Goal: Information Seeking & Learning: Learn about a topic

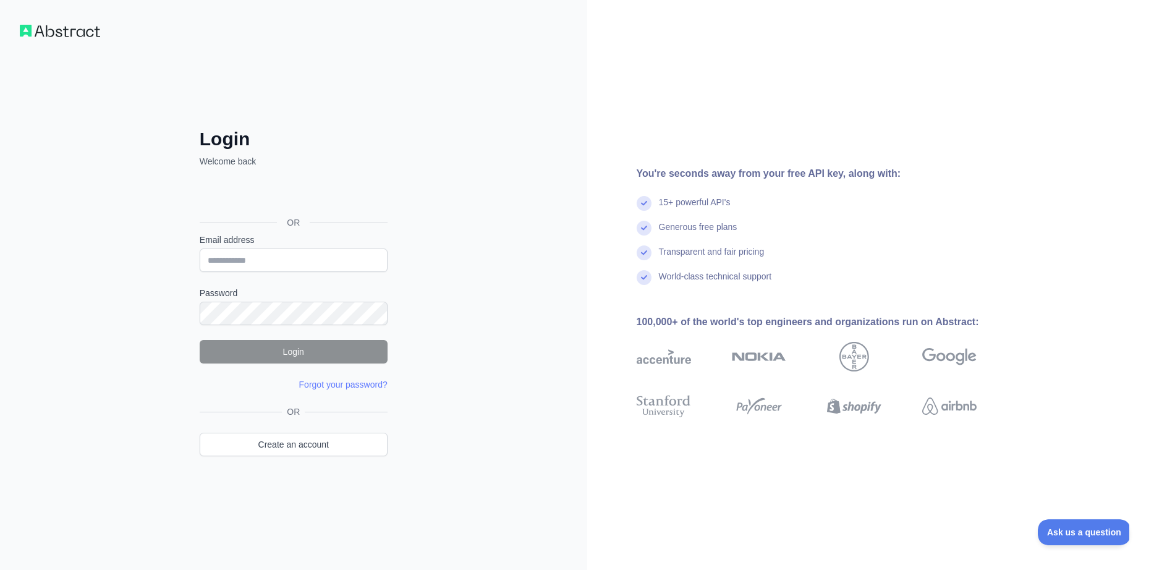
click at [276, 192] on div "Sign in with Google. Opens in new tab" at bounding box center [292, 194] width 185 height 27
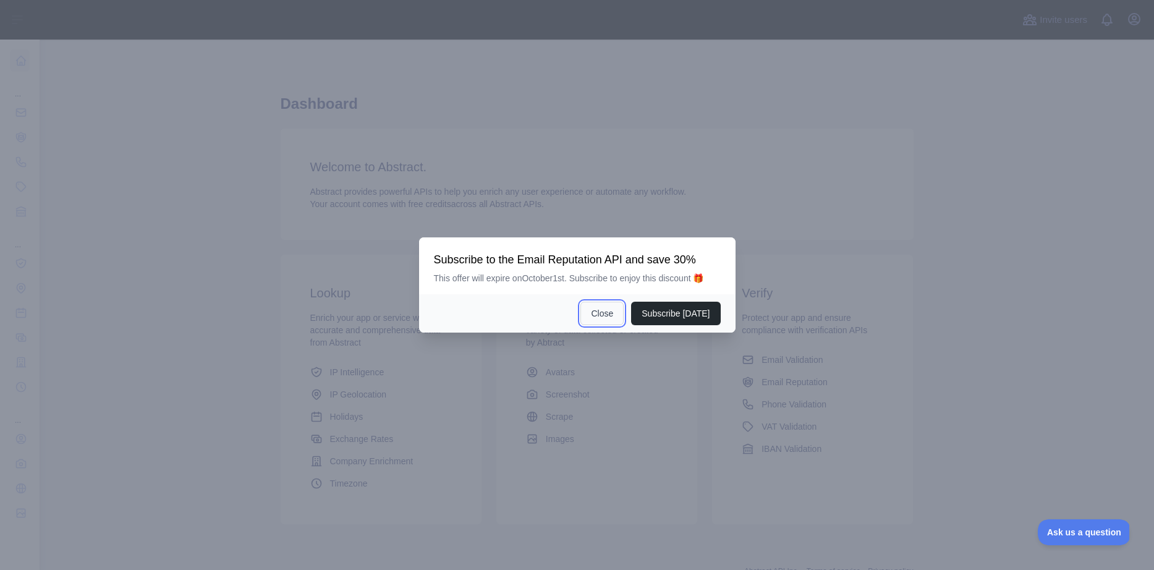
click at [609, 310] on button "Close" at bounding box center [601, 313] width 43 height 23
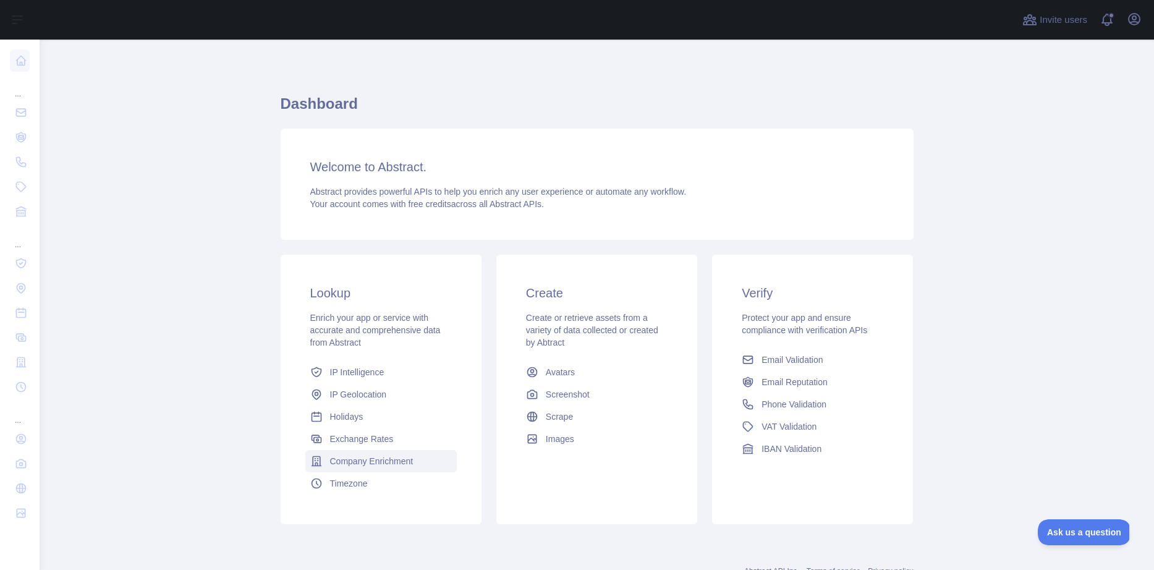
click at [407, 460] on span "Company Enrichment" at bounding box center [371, 461] width 83 height 12
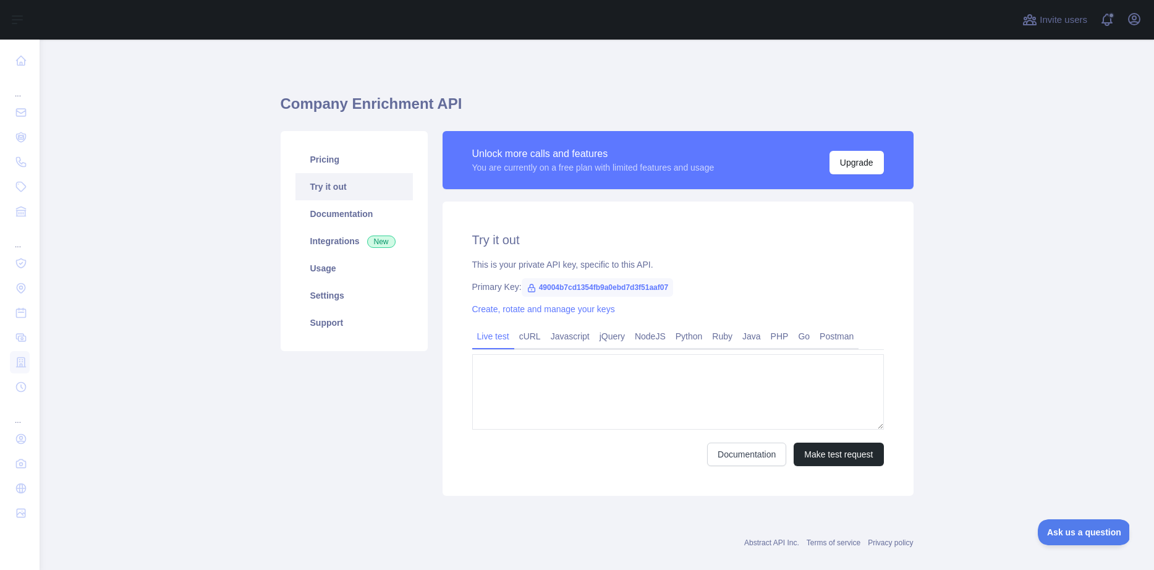
type textarea "**********"
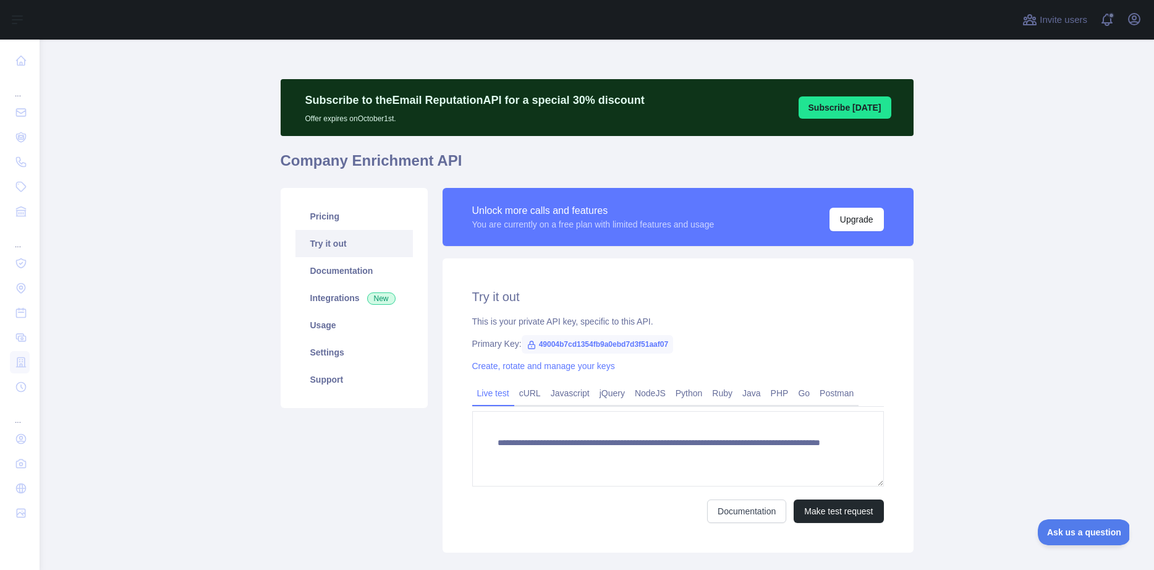
click at [557, 344] on span "49004b7cd1354fb9a0ebd7d3f51aaf07" at bounding box center [596, 344] width 151 height 19
copy span "49004b7cd1354fb9a0ebd7d3f51aaf07"
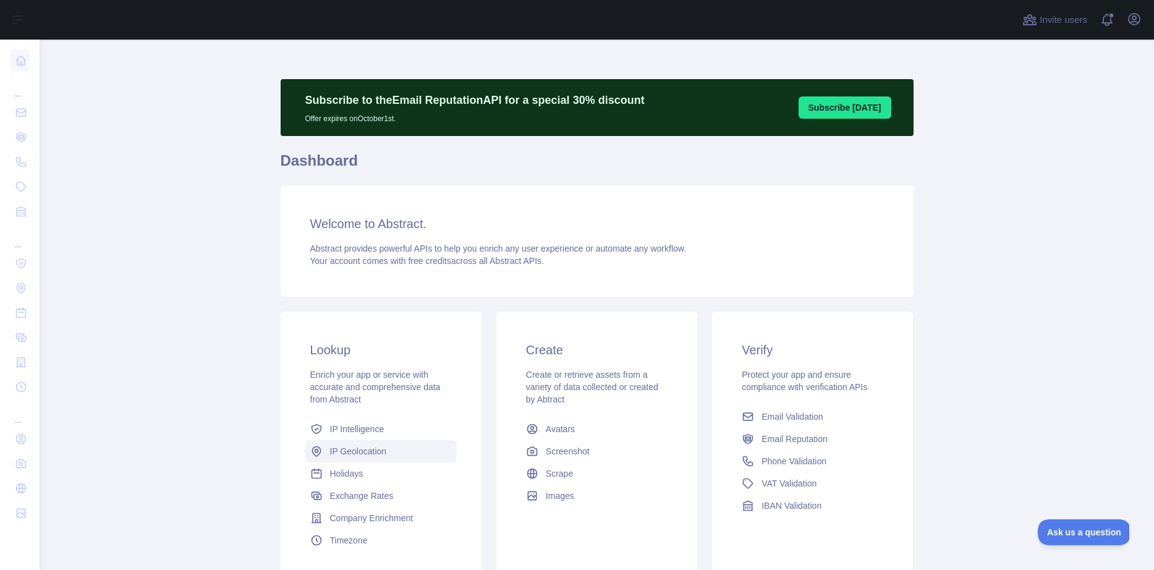
click at [365, 449] on span "IP Geolocation" at bounding box center [358, 451] width 57 height 12
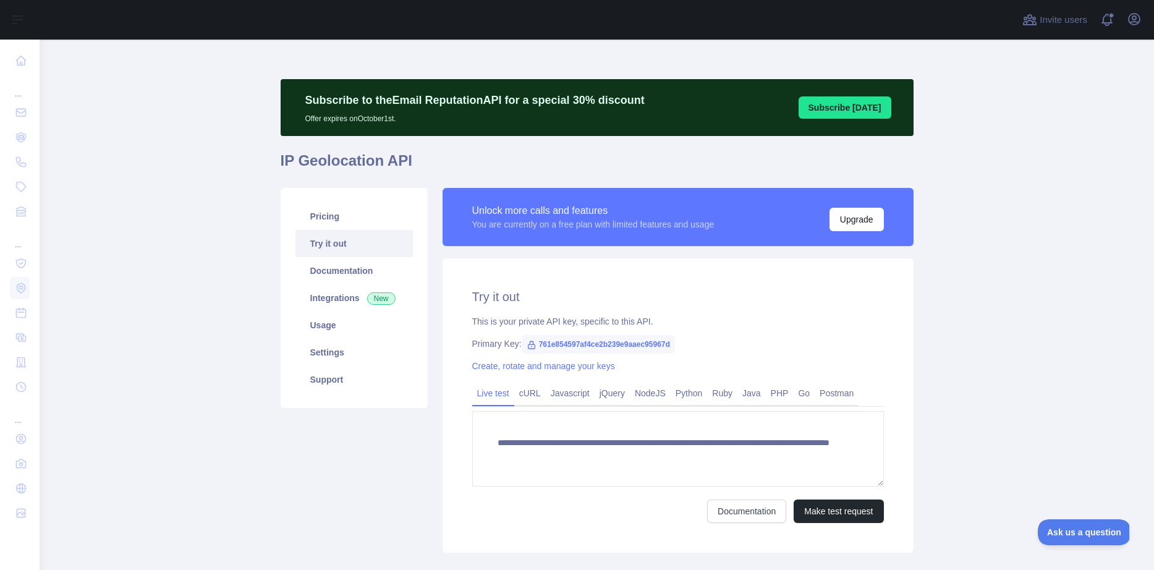
click at [572, 347] on span "761e854597af4ce2b239e9aaec95967d" at bounding box center [597, 344] width 153 height 19
copy span "761e854597af4ce2b239e9aaec95967d"
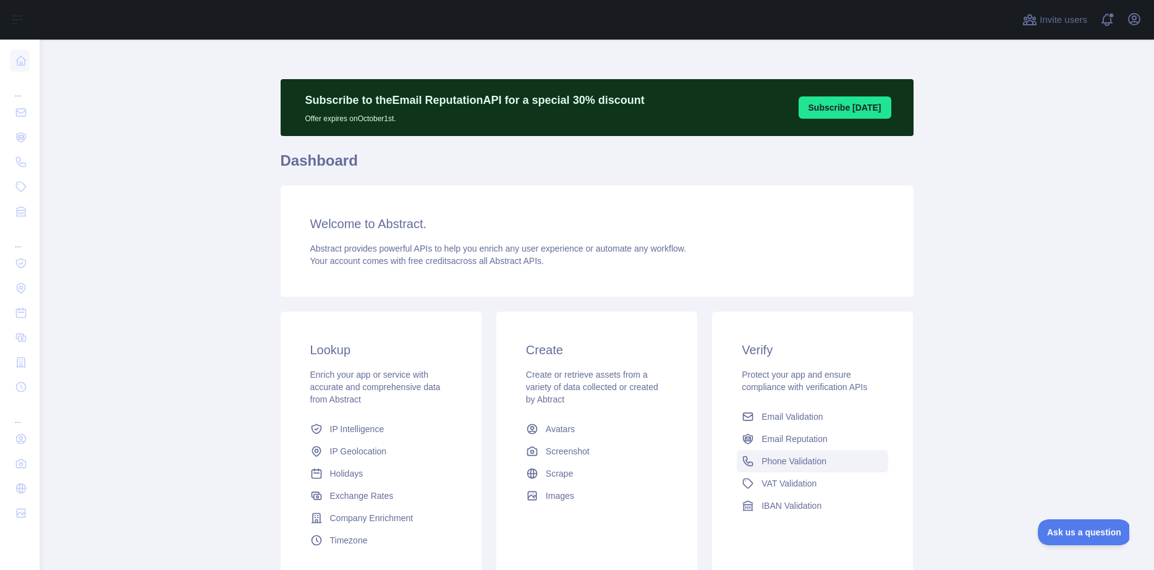
click at [775, 458] on span "Phone Validation" at bounding box center [793, 461] width 65 height 12
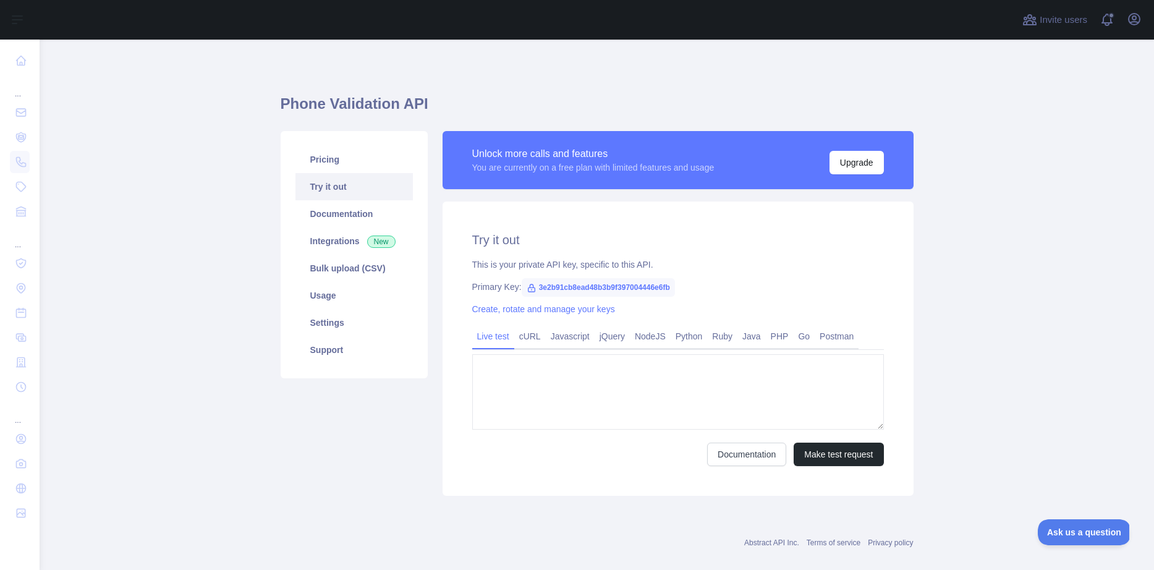
type textarea "**********"
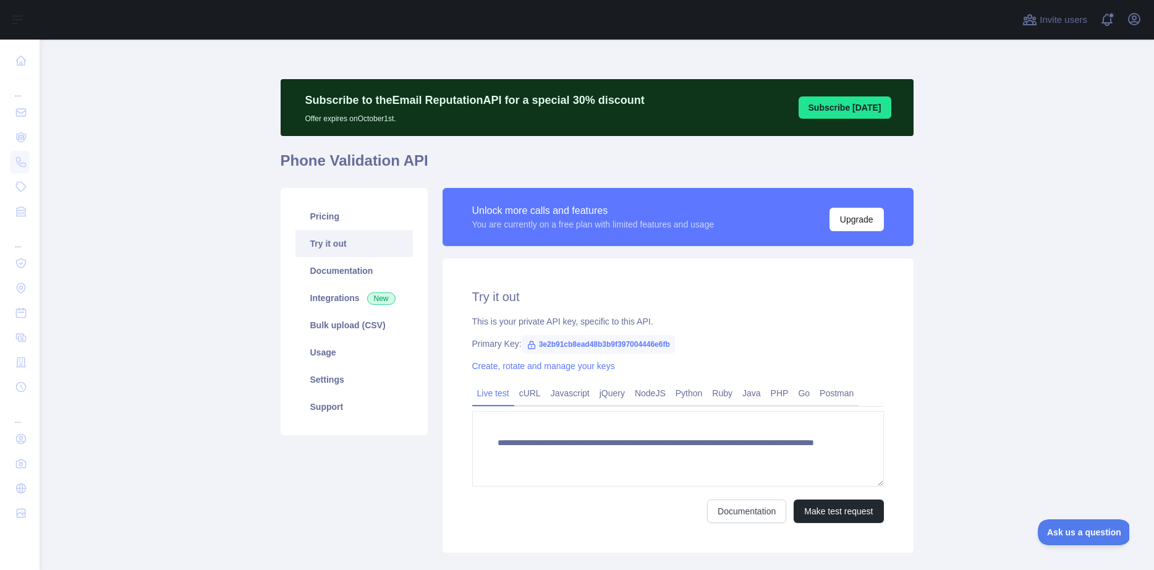
click at [598, 344] on span "3e2b91cb8ead48b3b9f397004446e6fb" at bounding box center [597, 344] width 153 height 19
click at [622, 344] on span "3e2b91cb8ead48b3b9f397004446e6fb" at bounding box center [597, 344] width 153 height 19
copy span "3e2b91cb8ead48b3b9f397004446e6fb"
